Goal: Task Accomplishment & Management: Use online tool/utility

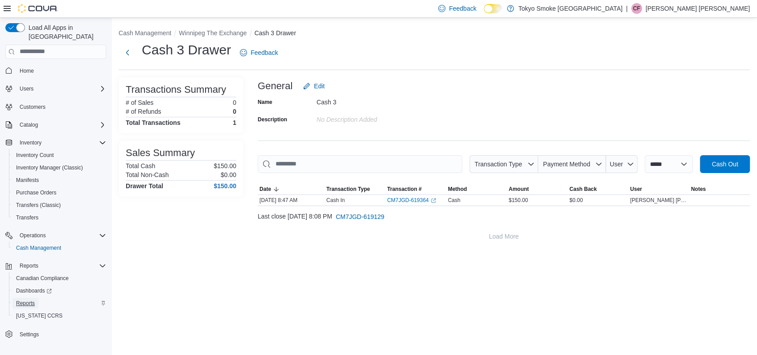
click at [28, 300] on span "Reports" at bounding box center [25, 303] width 19 height 7
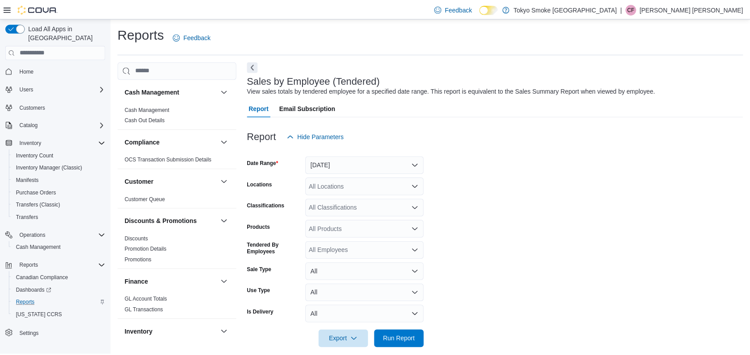
scroll to position [12, 0]
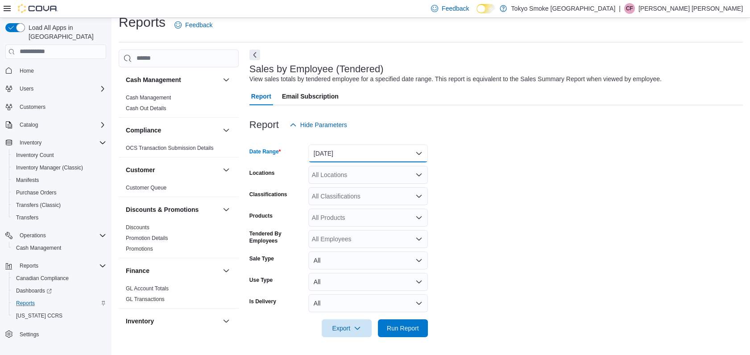
click at [320, 154] on button "[DATE]" at bounding box center [368, 153] width 120 height 18
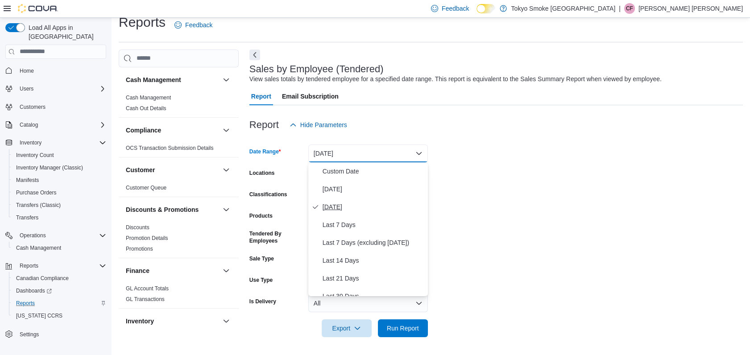
click at [335, 199] on button "[DATE]" at bounding box center [368, 207] width 120 height 18
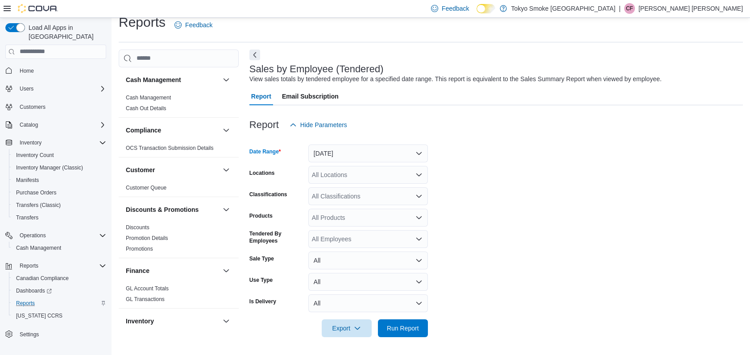
click at [342, 169] on div "All Locations" at bounding box center [368, 175] width 120 height 18
type input "**"
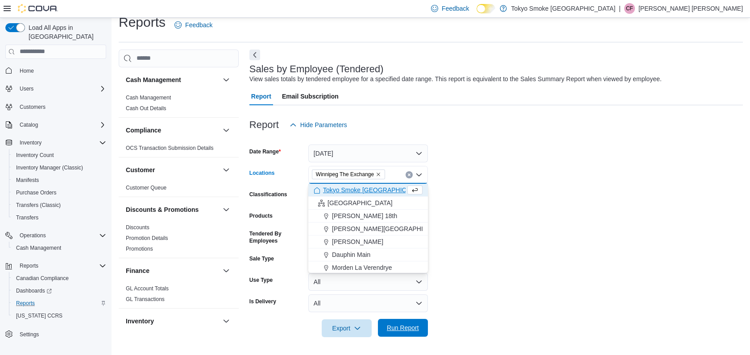
click at [399, 328] on span "Run Report" at bounding box center [403, 327] width 32 height 9
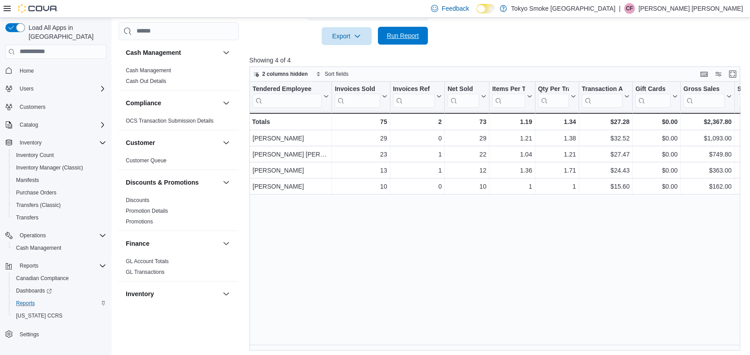
scroll to position [70, 0]
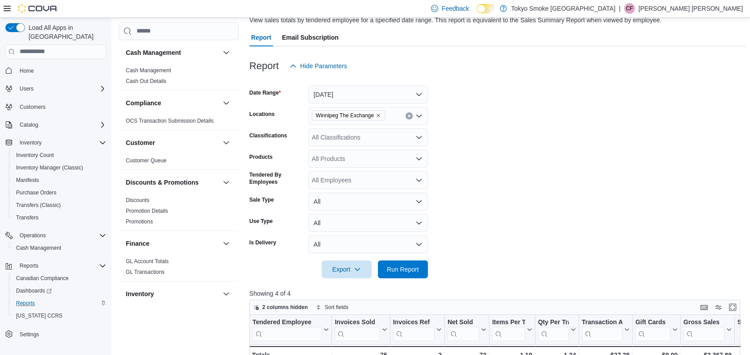
click at [330, 85] on div at bounding box center [497, 80] width 496 height 11
click at [330, 89] on button "[DATE]" at bounding box center [368, 95] width 120 height 18
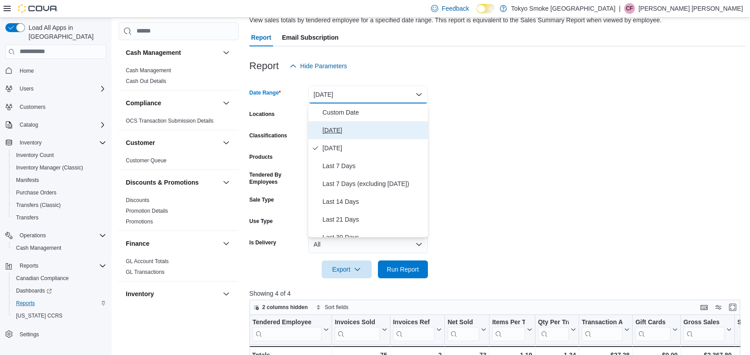
click at [331, 126] on span "[DATE]" at bounding box center [373, 130] width 102 height 11
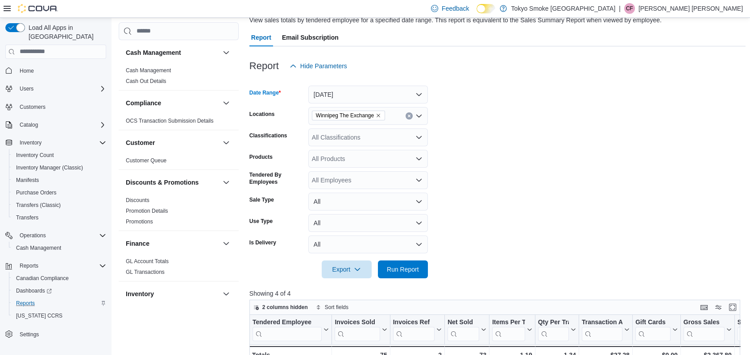
click at [405, 255] on div at bounding box center [497, 256] width 496 height 7
click at [404, 272] on span "Run Report" at bounding box center [403, 268] width 32 height 9
